Goal: Information Seeking & Learning: Learn about a topic

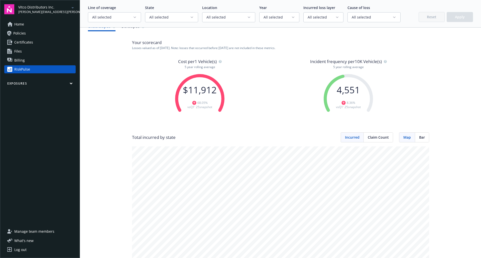
scroll to position [8, 0]
click at [220, 65] on button "button" at bounding box center [220, 62] width 3 height 7
click at [385, 62] on icon "button" at bounding box center [385, 62] width 1 height 2
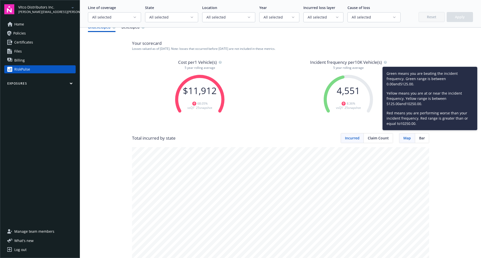
click at [219, 60] on icon "button" at bounding box center [220, 61] width 3 height 5
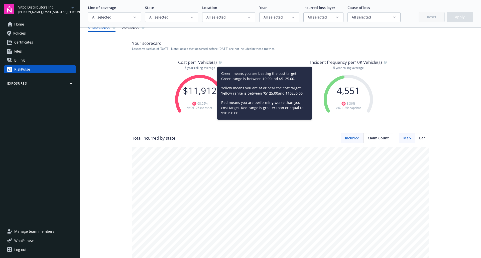
click at [156, 83] on div "Cost per 1 Vehicle(s) 5 year rolling average $ 11,912 68.05 % vs Q1' 25 snapsho…" at bounding box center [280, 96] width 297 height 74
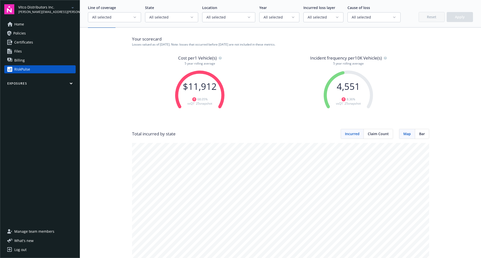
scroll to position [0, 0]
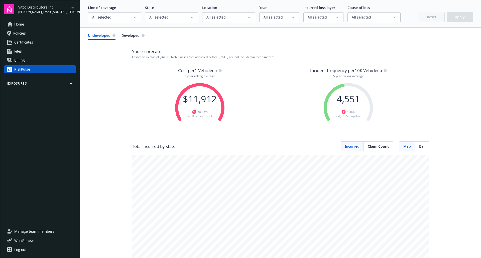
click at [130, 20] on span "All selected" at bounding box center [112, 17] width 41 height 5
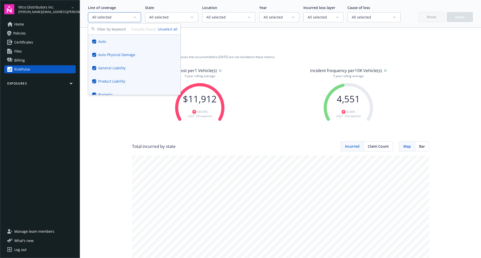
click at [168, 29] on button "Unselect all" at bounding box center [168, 29] width 20 height 5
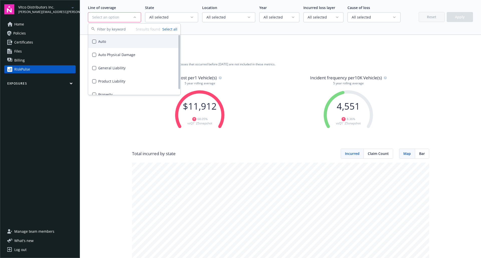
click at [102, 41] on div "Auto" at bounding box center [134, 41] width 92 height 13
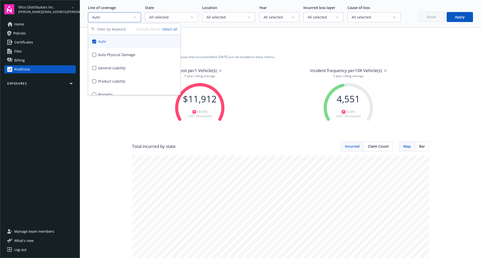
click at [456, 21] on button "Apply" at bounding box center [459, 17] width 26 height 10
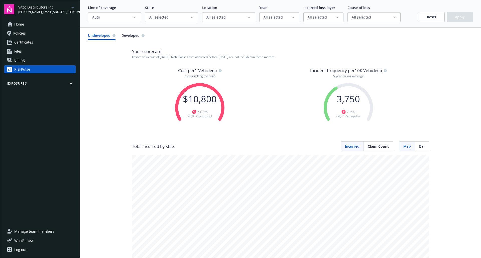
click at [220, 71] on icon "button" at bounding box center [220, 71] width 1 height 2
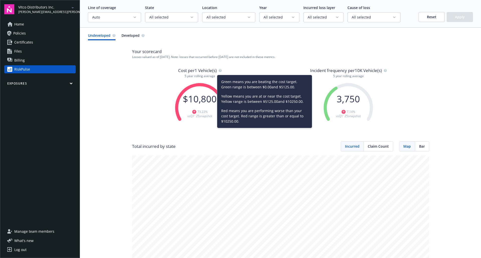
click at [153, 98] on div "Cost per 1 Vehicle(s) 5 year rolling average $ 10,800 73.22 % vs Q1' 25 snapsho…" at bounding box center [280, 104] width 297 height 74
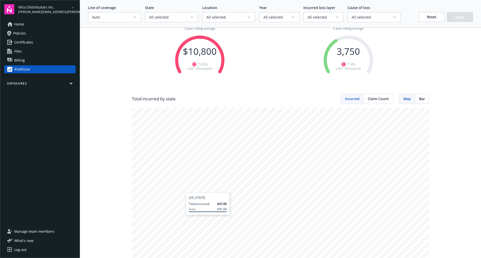
scroll to position [46, 0]
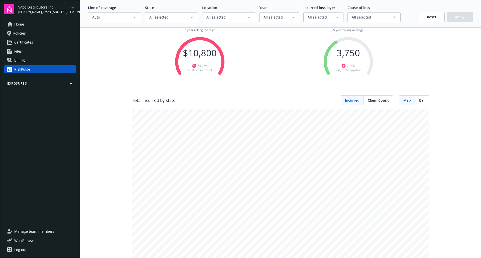
click at [371, 103] on div "Claim Count" at bounding box center [378, 101] width 29 height 10
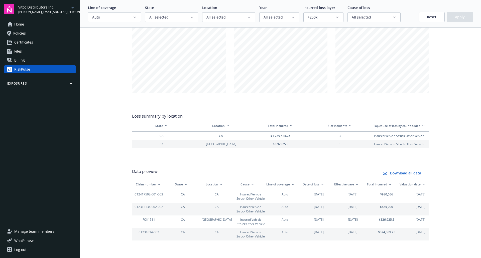
scroll to position [558, 0]
click at [386, 200] on div "$ 980,056" at bounding box center [386, 196] width 34 height 13
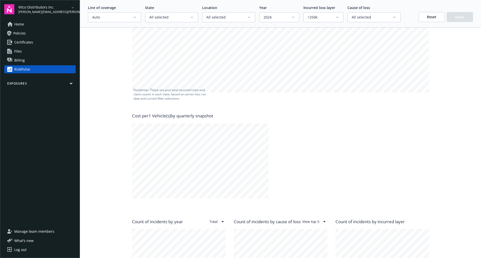
scroll to position [229, 0]
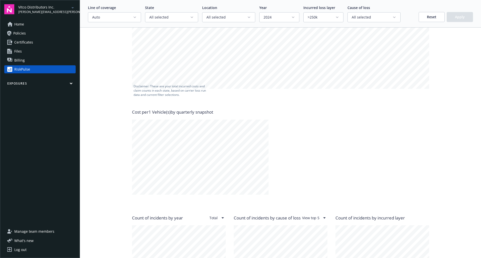
click at [431, 18] on button "Reset" at bounding box center [431, 17] width 26 height 10
click at [134, 23] on div "Line of coverage All selected State All selected Location All selected Year All…" at bounding box center [280, 14] width 401 height 28
click at [133, 19] on icon "button" at bounding box center [135, 17] width 4 height 4
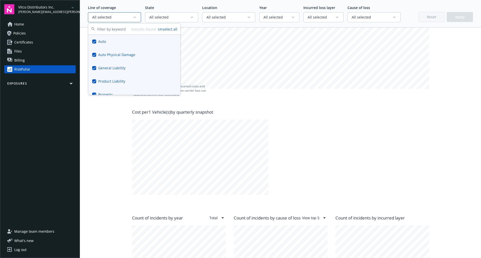
click at [166, 27] on button "Unselect all" at bounding box center [168, 29] width 20 height 5
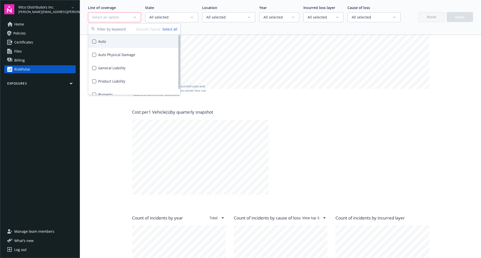
click at [107, 40] on div "Auto" at bounding box center [134, 41] width 92 height 13
click at [449, 18] on button "Apply" at bounding box center [459, 17] width 26 height 10
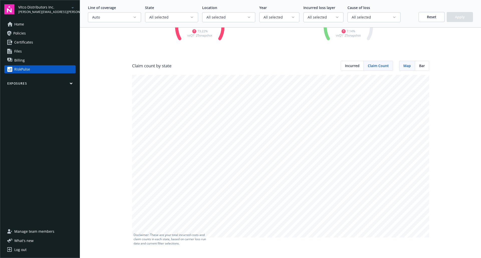
scroll to position [0, 0]
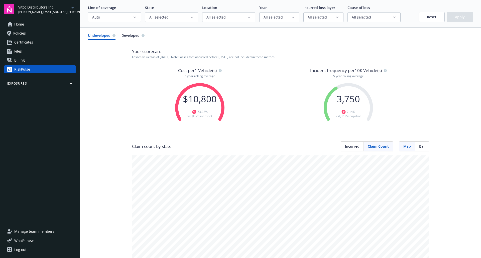
click at [129, 35] on span "Developed" at bounding box center [130, 35] width 18 height 5
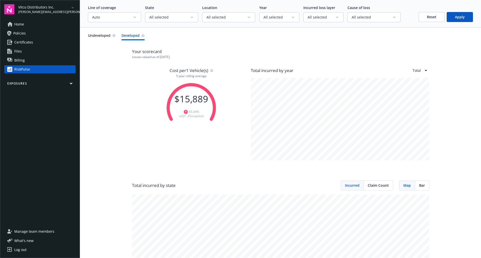
click at [105, 35] on span "Undeveloped" at bounding box center [99, 35] width 23 height 5
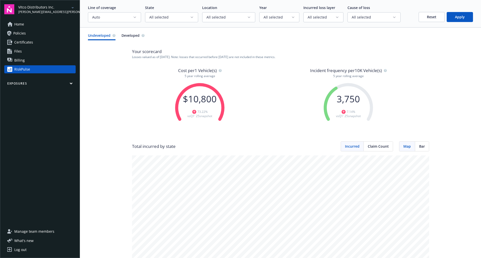
click at [430, 14] on button "Reset" at bounding box center [431, 17] width 26 height 10
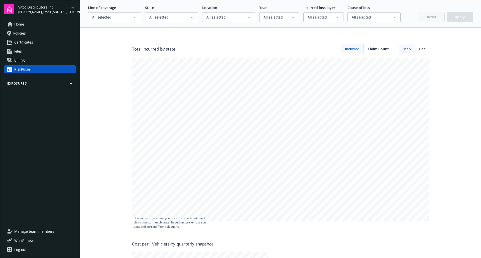
scroll to position [98, 0]
click at [378, 52] on div "Claim Count" at bounding box center [378, 49] width 29 height 10
click at [350, 45] on div "Incurred" at bounding box center [352, 49] width 23 height 10
click at [281, 19] on span "All selected" at bounding box center [277, 17] width 28 height 5
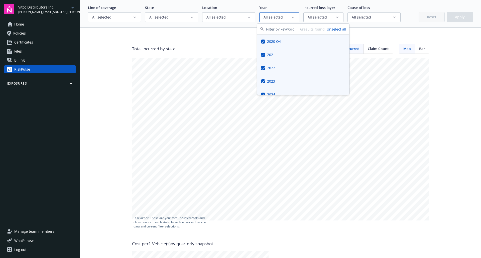
click at [331, 30] on button "Unselect all" at bounding box center [337, 29] width 20 height 5
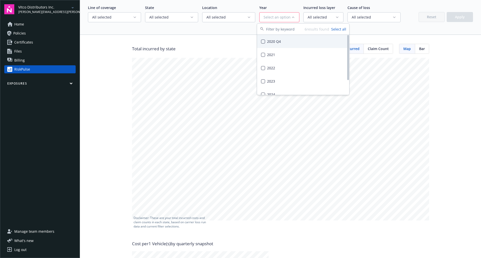
scroll to position [20, 0]
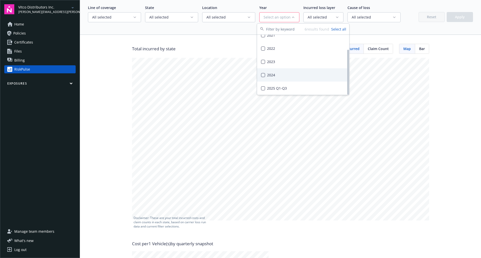
click at [266, 75] on div "2024" at bounding box center [303, 74] width 92 height 13
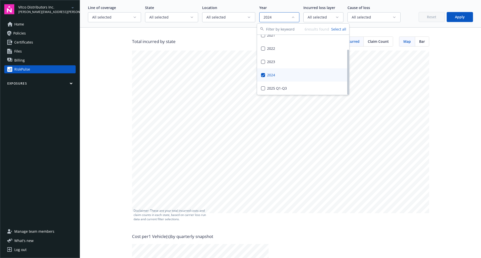
scroll to position [98, 0]
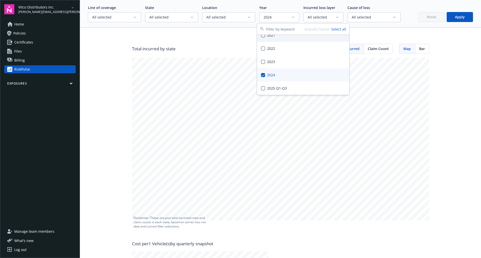
click at [460, 15] on button "Apply" at bounding box center [459, 17] width 26 height 10
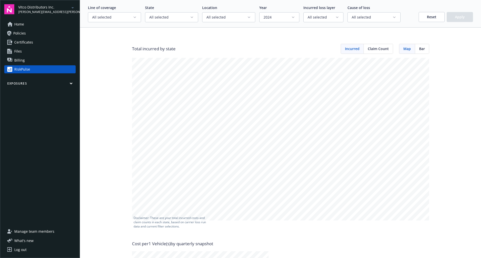
click at [285, 19] on span "2024" at bounding box center [277, 17] width 28 height 5
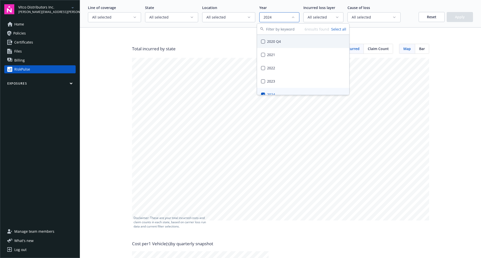
click at [335, 27] on button "Select all" at bounding box center [338, 29] width 15 height 5
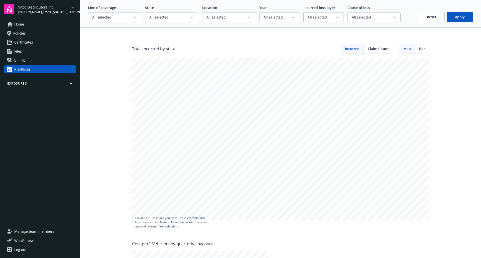
click at [453, 18] on button "Apply" at bounding box center [459, 17] width 26 height 10
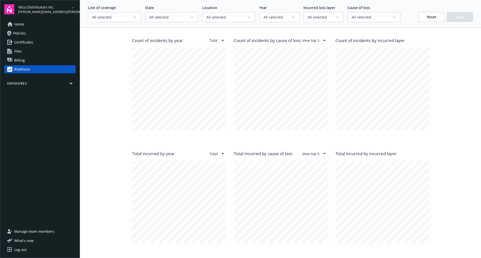
scroll to position [407, 0]
click at [217, 40] on html "Vitco Distributors Inc. [PERSON_NAME][EMAIL_ADDRESS][PERSON_NAME][DOMAIN_NAME] …" at bounding box center [240, 129] width 481 height 258
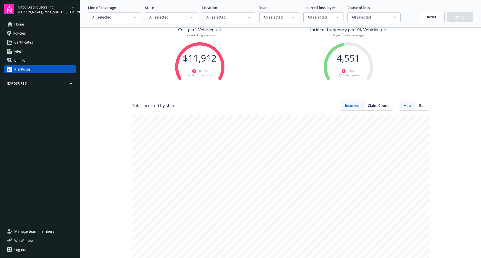
scroll to position [0, 0]
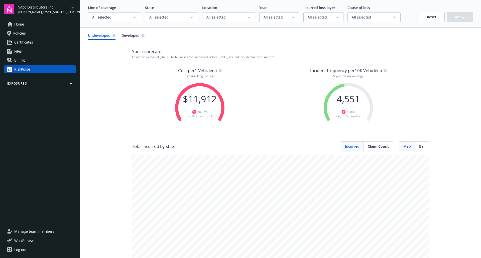
click at [430, 19] on button "Reset" at bounding box center [431, 17] width 26 height 10
click at [127, 36] on span "Developed" at bounding box center [130, 35] width 18 height 5
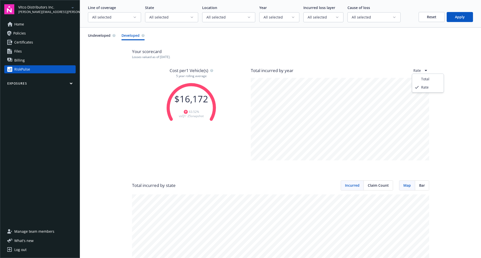
click at [425, 69] on html "Vitco Distributors Inc. [PERSON_NAME][EMAIL_ADDRESS][PERSON_NAME][DOMAIN_NAME] …" at bounding box center [240, 129] width 481 height 258
click at [421, 70] on html "Vitco Distributors Inc. [PERSON_NAME][EMAIL_ADDRESS][PERSON_NAME][DOMAIN_NAME] …" at bounding box center [240, 129] width 481 height 258
click at [421, 68] on html "Vitco Distributors Inc. [PERSON_NAME][EMAIL_ADDRESS][PERSON_NAME][DOMAIN_NAME] …" at bounding box center [240, 129] width 481 height 258
click at [101, 37] on span "Undeveloped" at bounding box center [99, 35] width 23 height 5
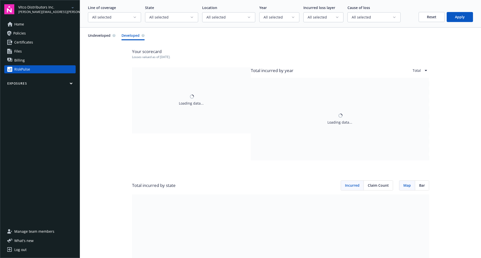
click at [129, 37] on span "Developed" at bounding box center [130, 35] width 18 height 5
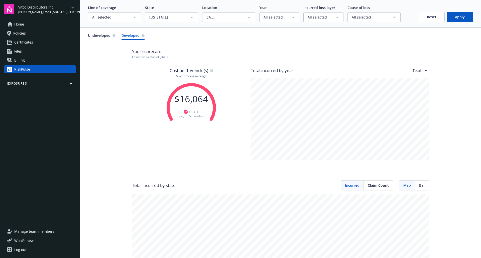
click at [438, 95] on div "Your scorecard Losses valued as of [DATE] . Cost per 1 Vehicle(s) 5 year rollin…" at bounding box center [280, 231] width 385 height 383
click at [424, 19] on button "Reset" at bounding box center [431, 17] width 26 height 10
click at [140, 15] on button "All selected" at bounding box center [114, 17] width 53 height 10
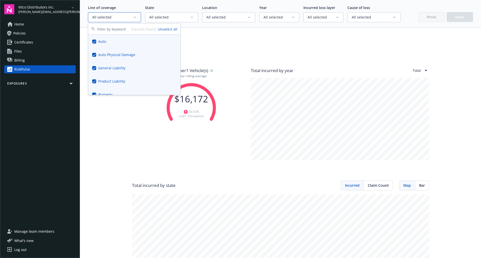
click at [169, 30] on button "Unselect all" at bounding box center [168, 29] width 20 height 5
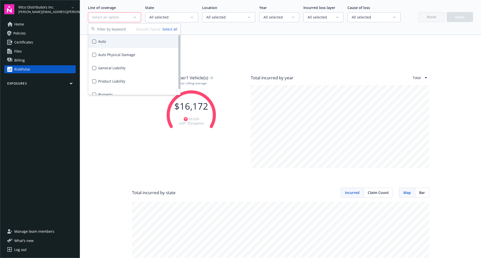
click at [114, 44] on div "Auto" at bounding box center [134, 41] width 92 height 13
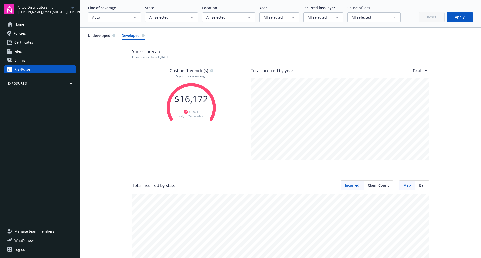
click at [453, 17] on button "Apply" at bounding box center [459, 17] width 26 height 10
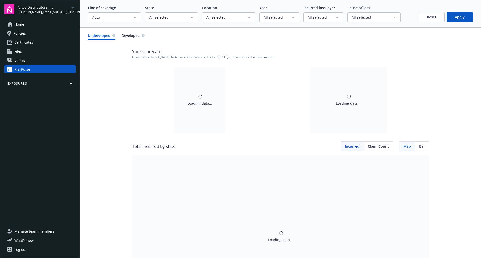
click at [104, 33] on span "Undeveloped" at bounding box center [99, 35] width 23 height 5
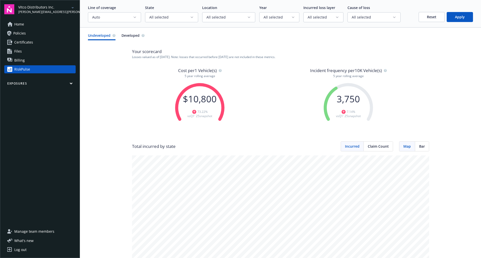
click at [423, 15] on button "Reset" at bounding box center [431, 17] width 26 height 10
